Goal: Communication & Community: Connect with others

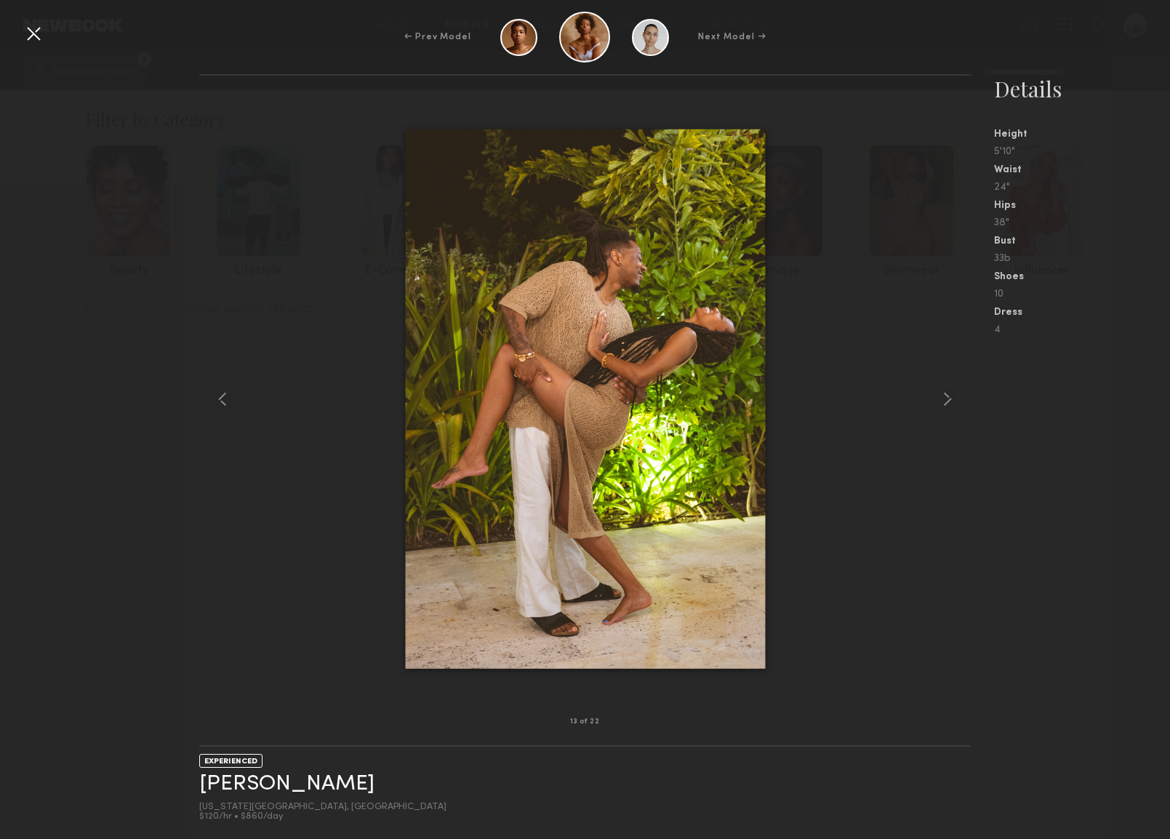
scroll to position [14468, 0]
click at [1033, 515] on nb-gallery-model-stats "Details Height 5'10" Waist 24" Hips 38" Bust 33b Shoes 10 Dress 4" at bounding box center [1070, 456] width 199 height 765
click at [31, 26] on div at bounding box center [33, 33] width 23 height 23
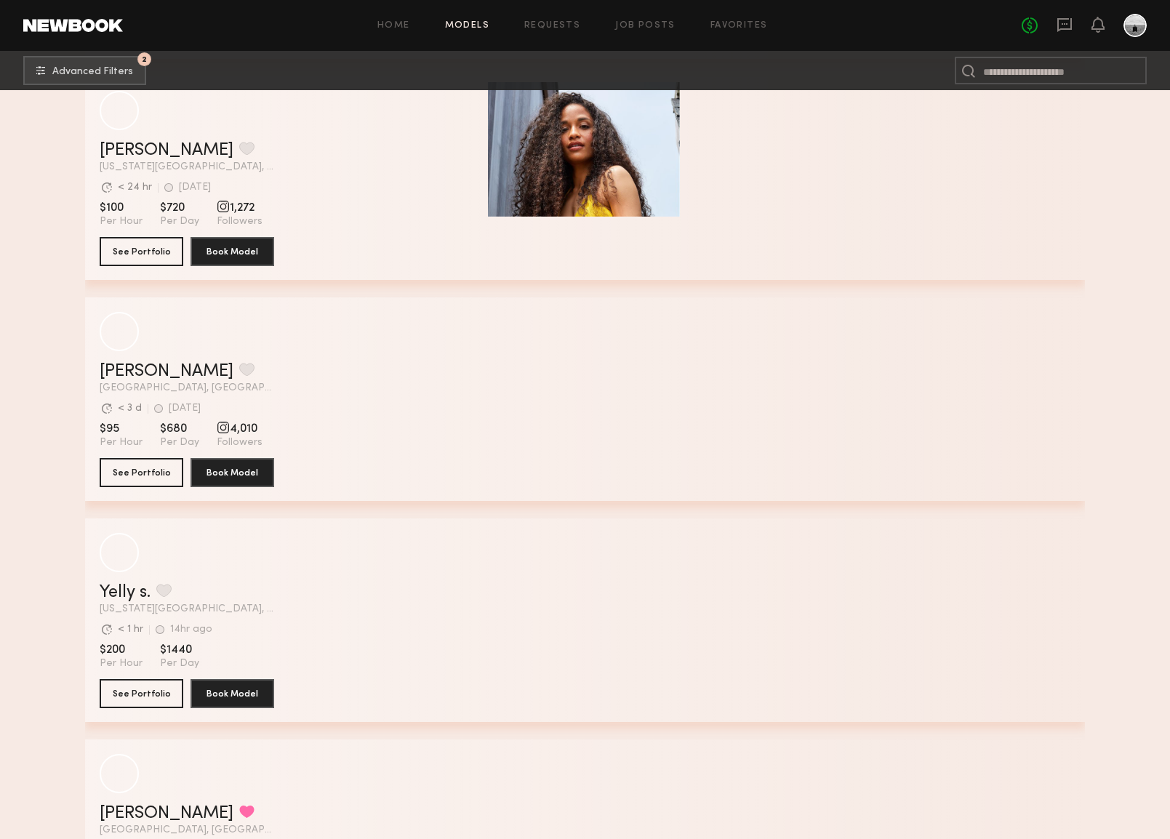
scroll to position [12719, 0]
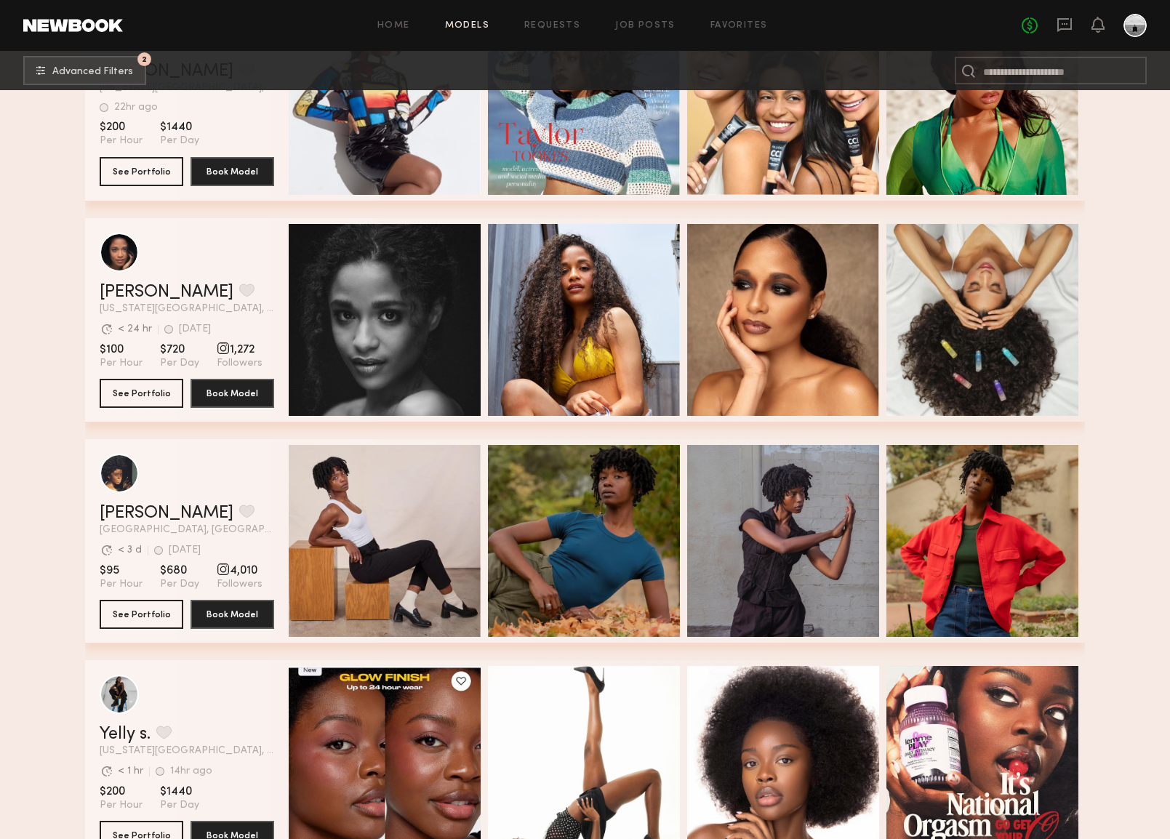
click at [753, 20] on div "Home Models Requests Job Posts Favorites Sign Out No fees up to $5,000" at bounding box center [635, 25] width 1024 height 23
click at [742, 23] on link "Favorites" at bounding box center [738, 25] width 57 height 9
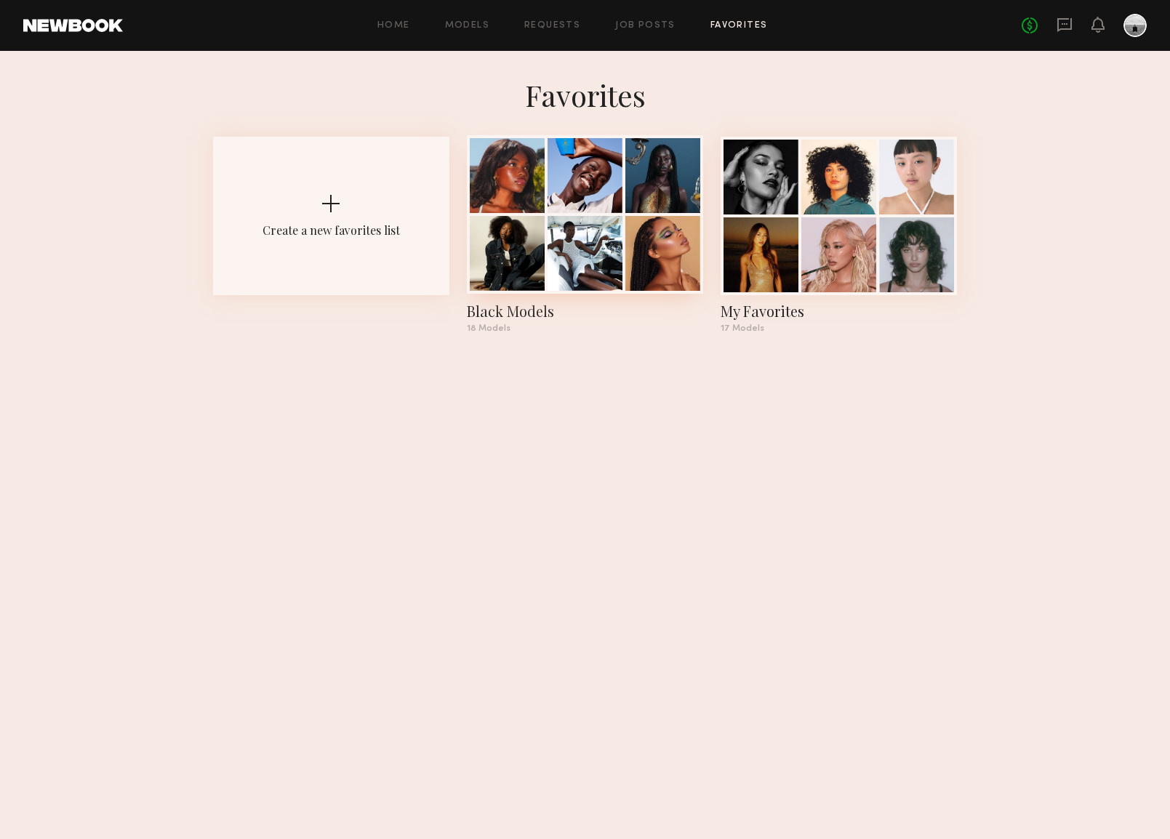
click at [644, 231] on div at bounding box center [662, 253] width 75 height 75
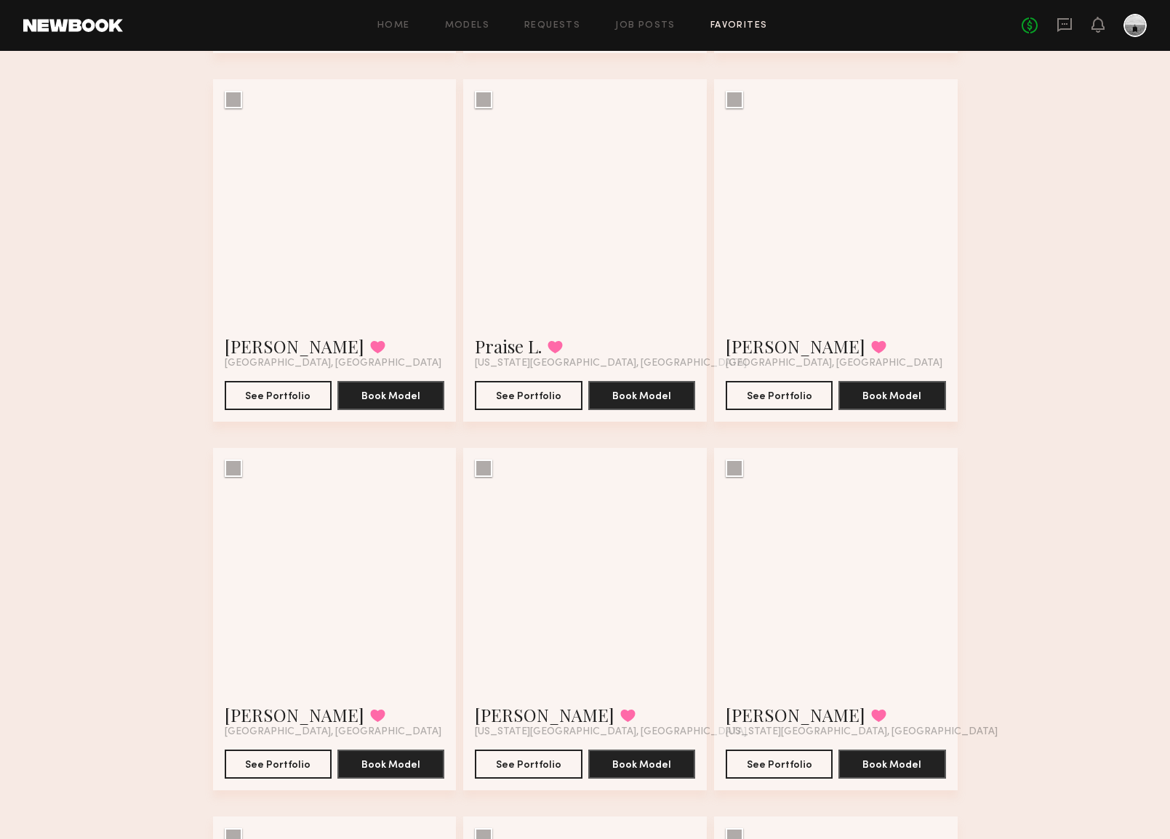
scroll to position [955, 0]
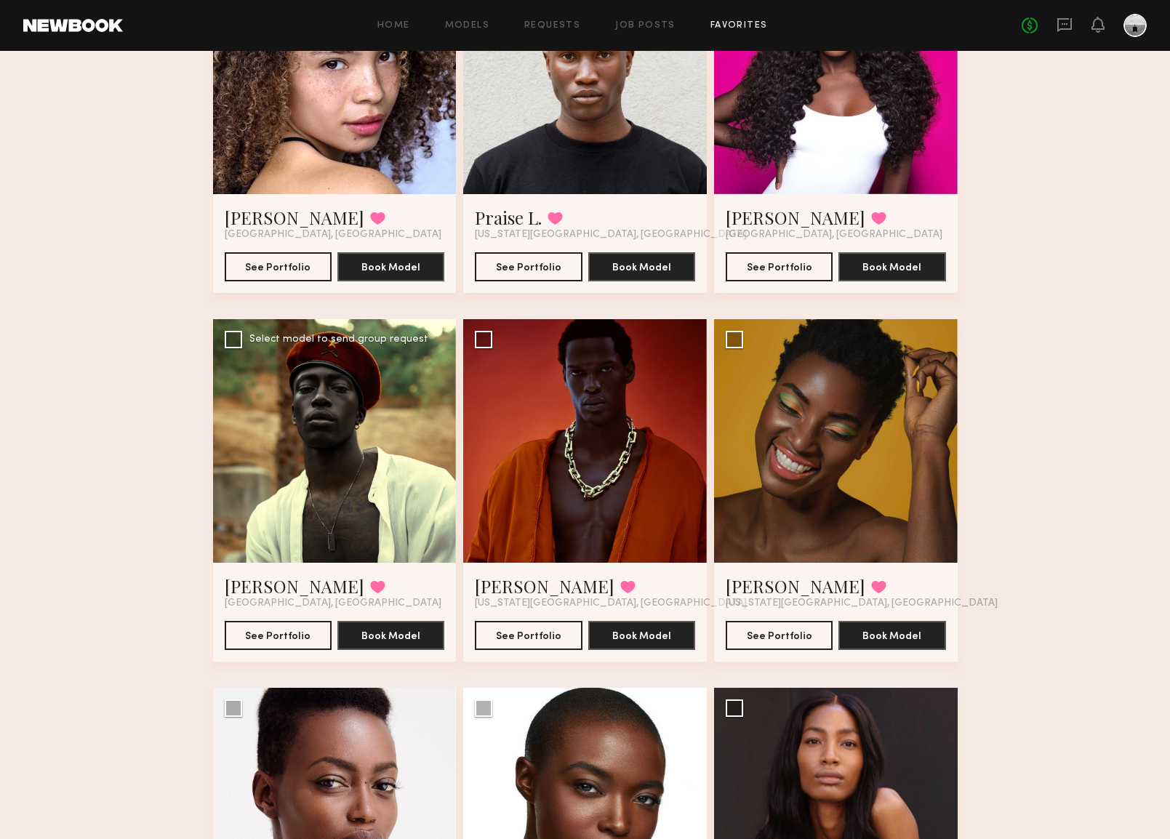
click at [290, 479] on div at bounding box center [335, 441] width 244 height 244
click at [349, 418] on div at bounding box center [335, 441] width 244 height 244
click at [297, 627] on button "See Portfolio" at bounding box center [278, 634] width 107 height 29
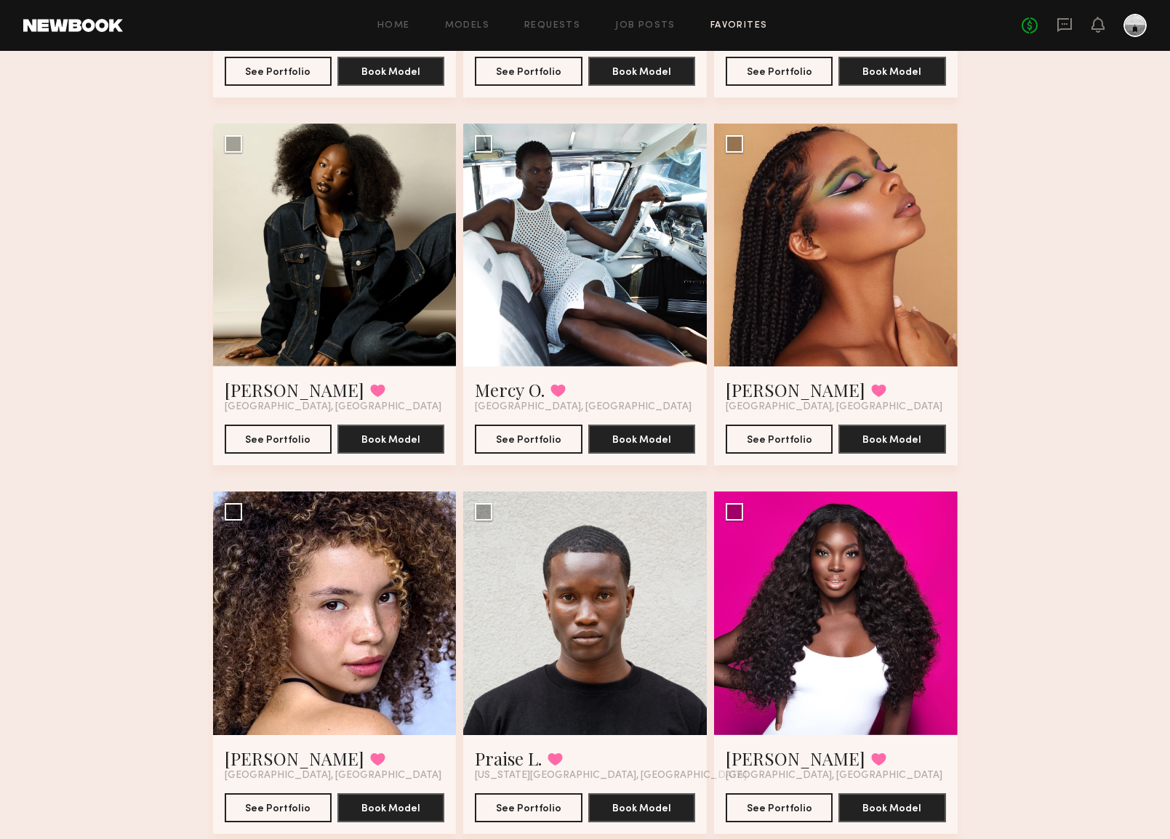
scroll to position [0, 0]
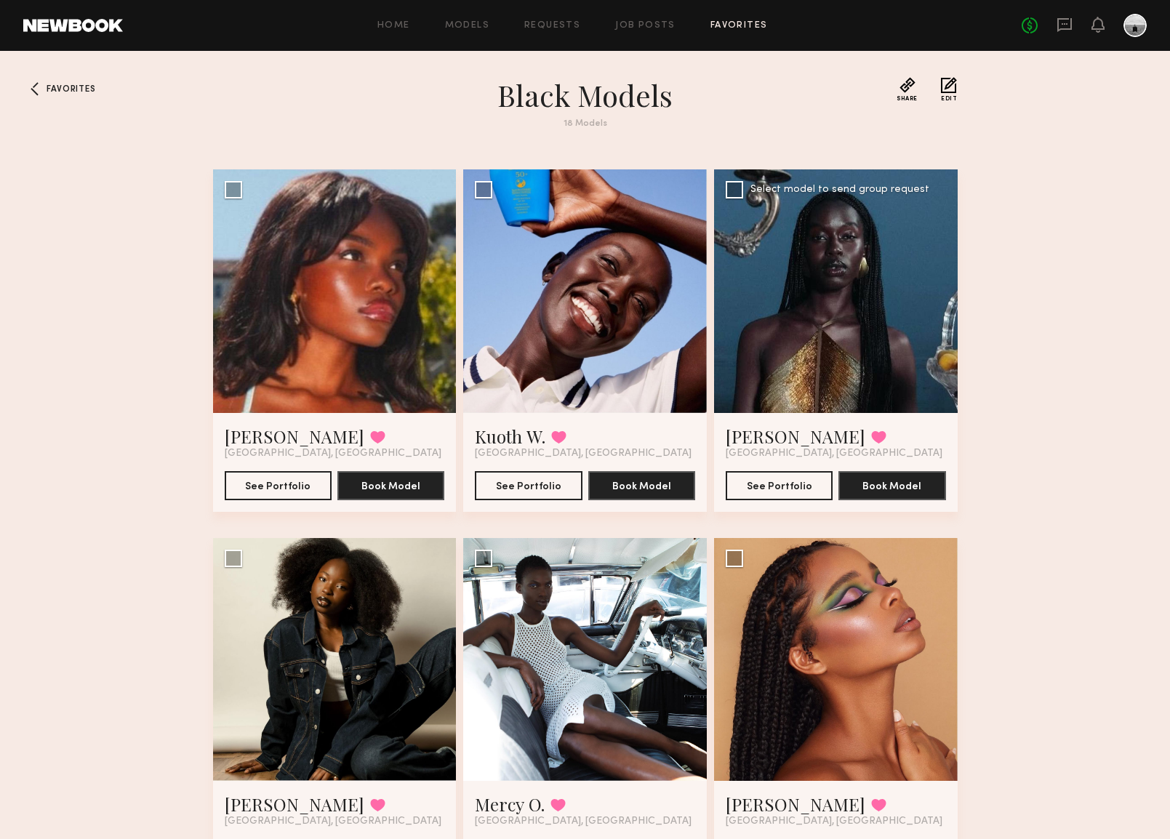
click at [790, 254] on div at bounding box center [836, 291] width 244 height 244
click at [797, 479] on button "See Portfolio" at bounding box center [779, 484] width 107 height 29
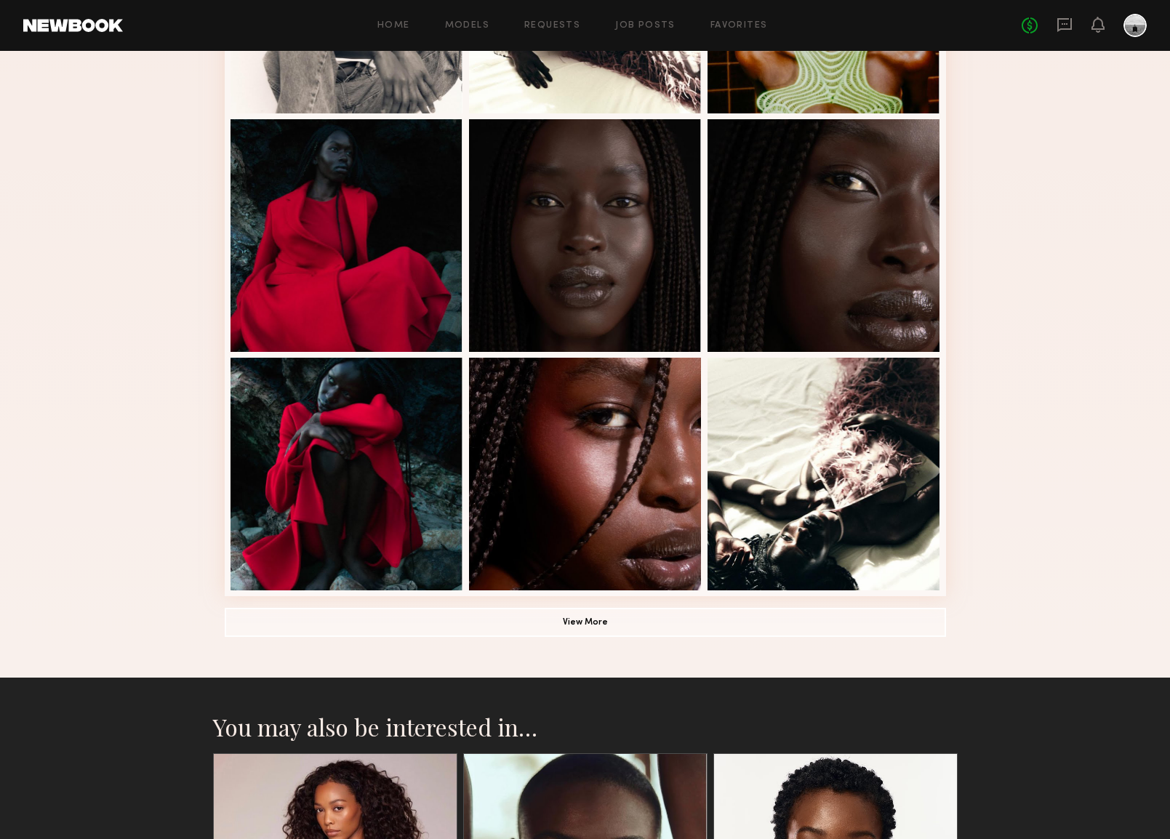
scroll to position [757, 0]
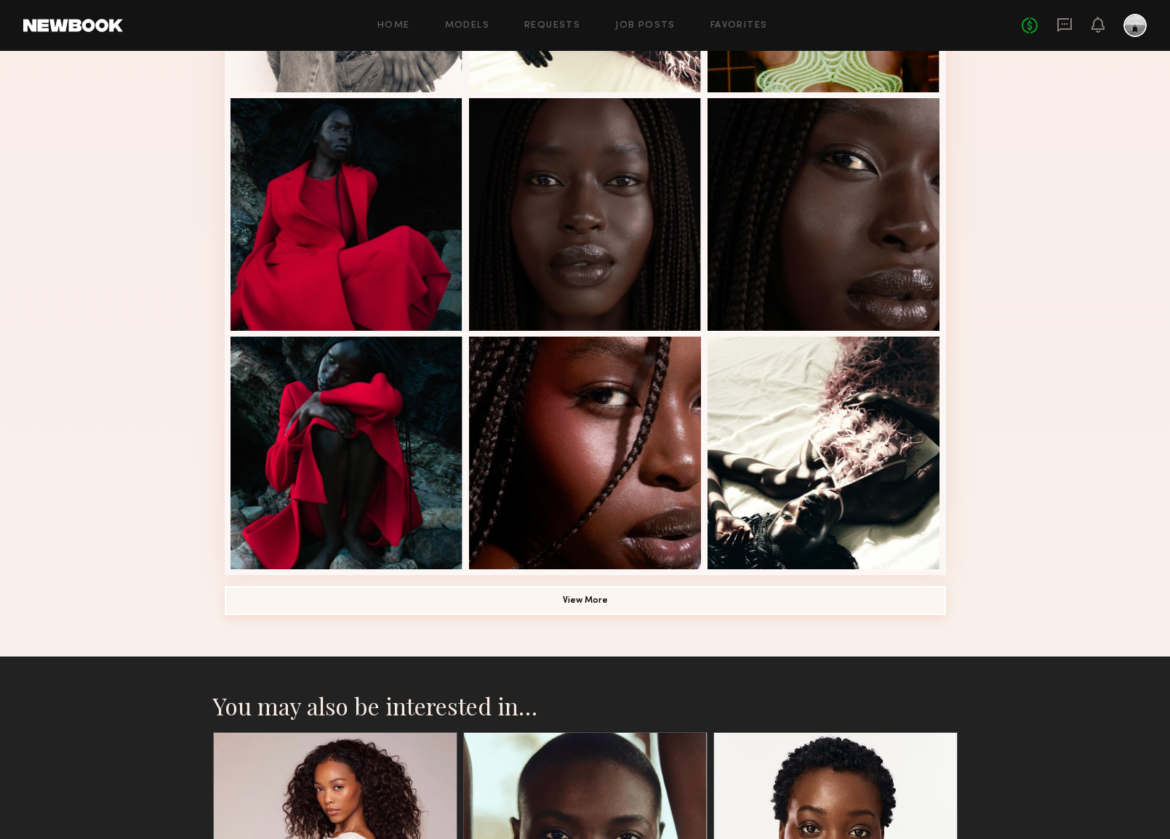
click at [590, 595] on button "View More" at bounding box center [585, 600] width 721 height 29
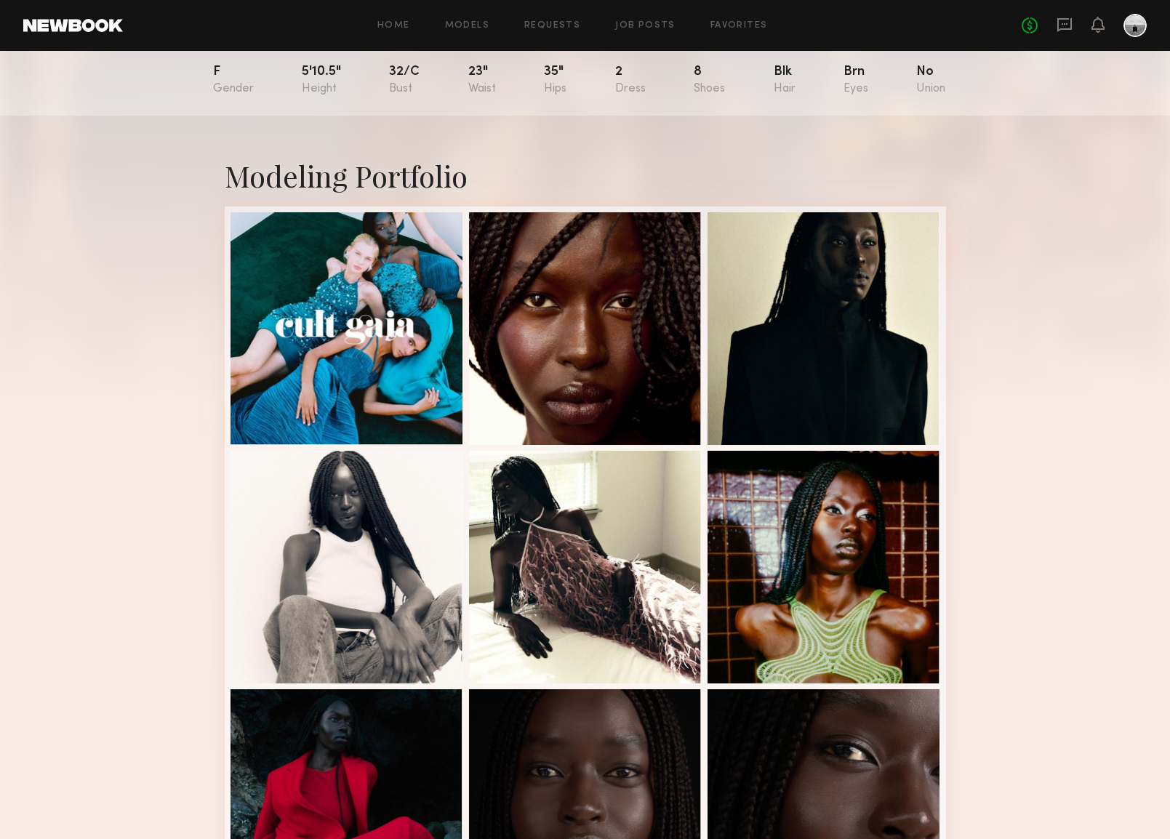
scroll to position [0, 0]
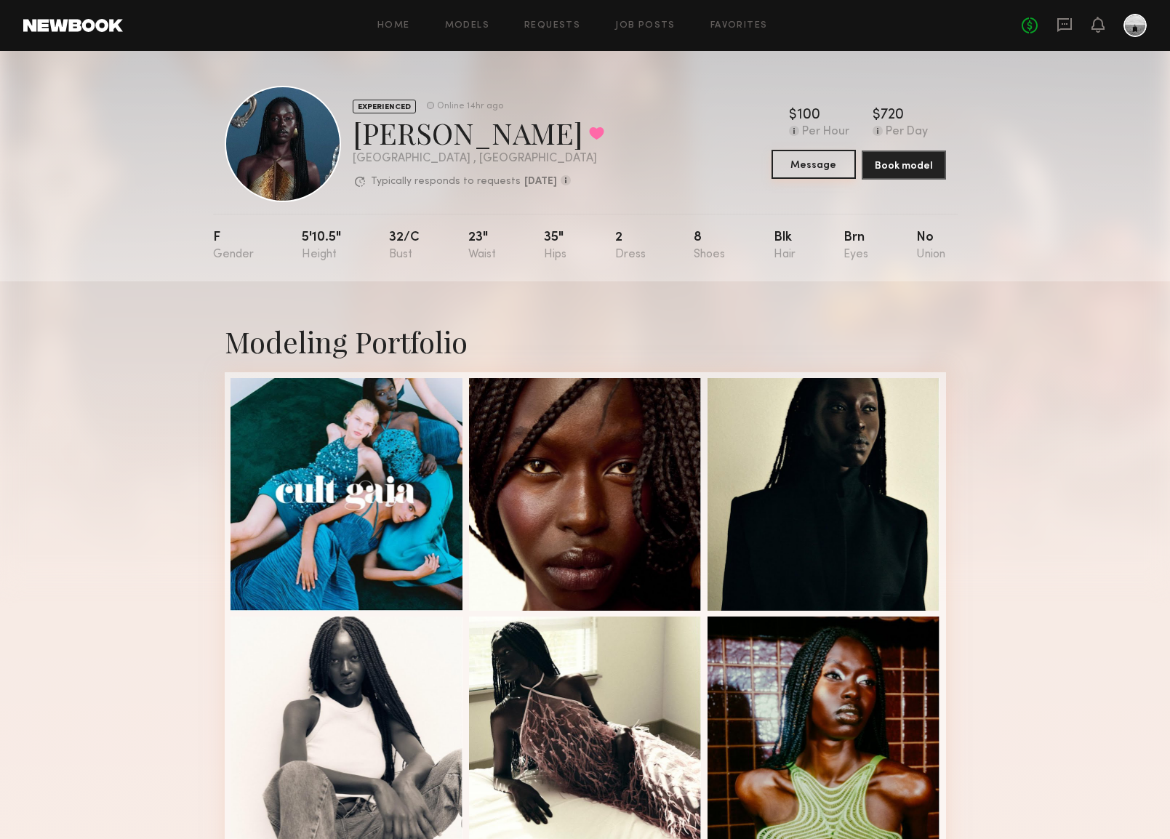
click at [832, 168] on button "Message" at bounding box center [813, 164] width 84 height 29
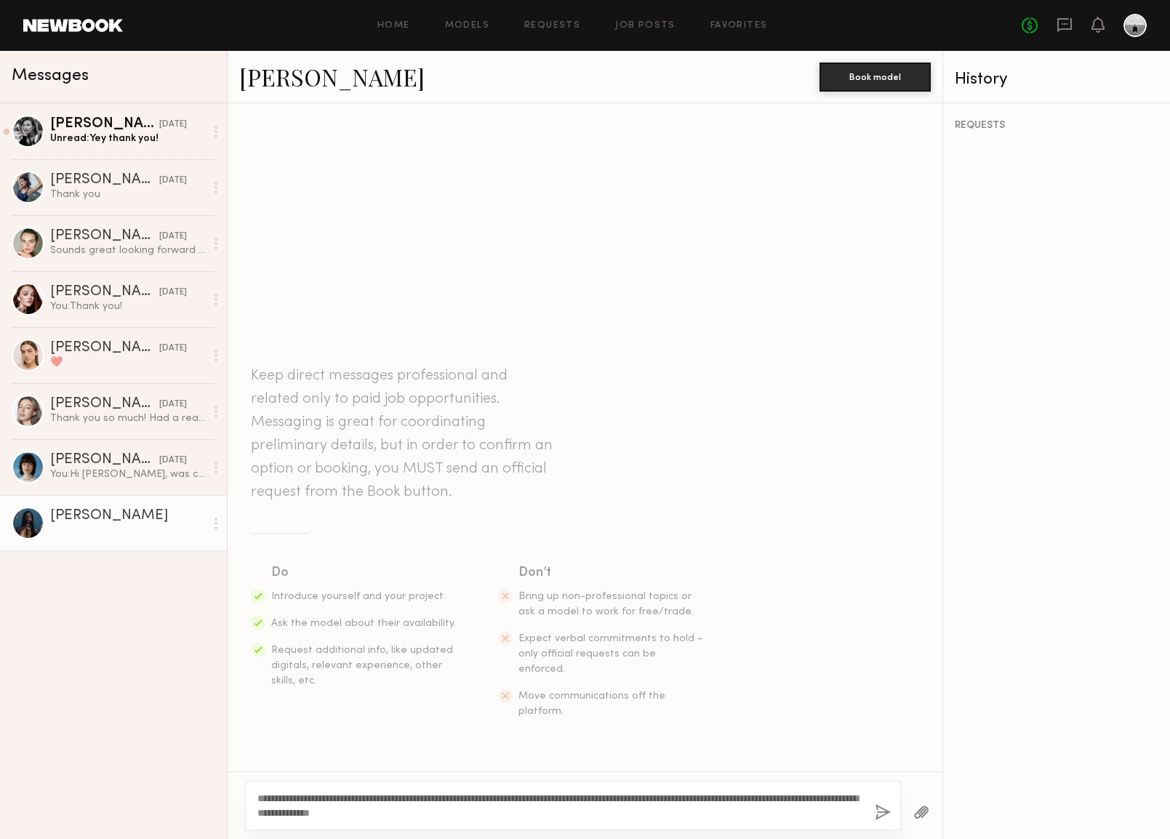
type textarea "**********"
click at [880, 812] on button "button" at bounding box center [883, 813] width 16 height 18
